Goal: Information Seeking & Learning: Learn about a topic

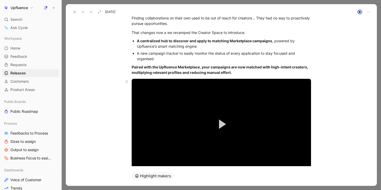
click at [221, 132] on button "Play Video" at bounding box center [220, 123] width 23 height 23
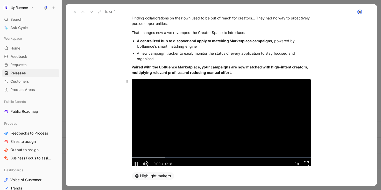
scroll to position [53, 0]
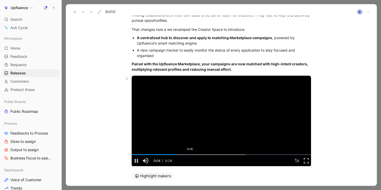
click at [190, 154] on div "0:06" at bounding box center [190, 154] width 0 height 1
click at [208, 154] on div "Loaded : 64.97% 0:08 0:08" at bounding box center [220, 154] width 179 height 1
drag, startPoint x: 214, startPoint y: 152, endPoint x: 236, endPoint y: 152, distance: 21.5
click at [236, 154] on div "Loaded : 64.97% 0:10 0:10" at bounding box center [220, 154] width 179 height 1
click at [134, 160] on span "Video Player" at bounding box center [135, 160] width 9 height 0
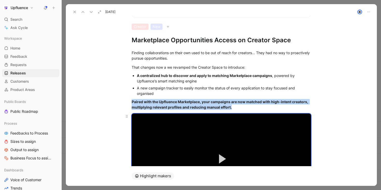
scroll to position [0, 0]
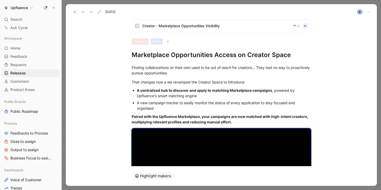
click at [237, 55] on h1 "Marketplace Opportunities Access on Creator Space" at bounding box center [220, 55] width 179 height 8
click at [259, 70] on div "Finding collaborations on their own used to be out of reach for creators… They …" at bounding box center [220, 70] width 179 height 11
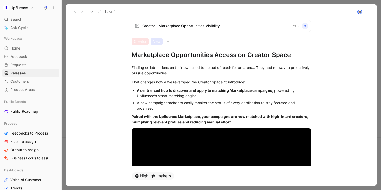
click at [170, 57] on h1 "Marketplace Opportunities Access on Creator Space" at bounding box center [220, 55] width 179 height 8
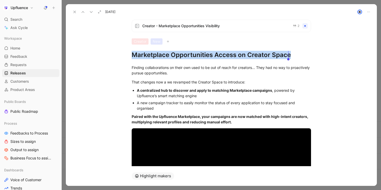
copy h1 "Marketplace Opportunities Access on Creator Space"
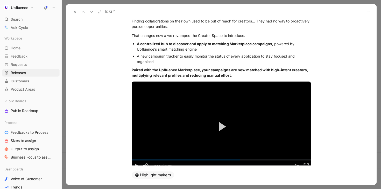
scroll to position [74, 0]
